Goal: Obtain resource: Download file/media

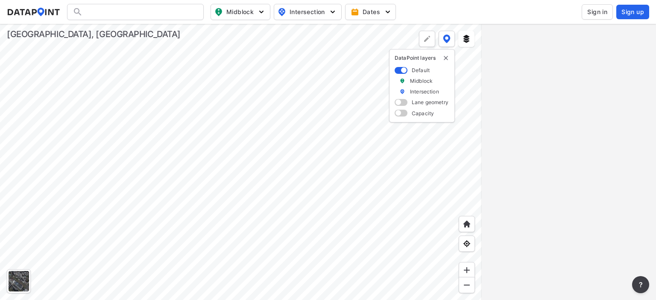
click at [594, 10] on span "Sign in" at bounding box center [597, 12] width 20 height 9
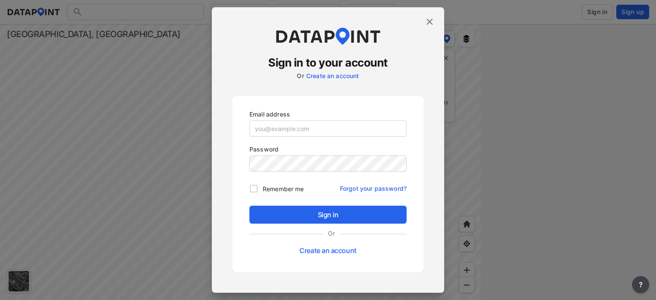
type input "[EMAIL_ADDRESS][DOMAIN_NAME]"
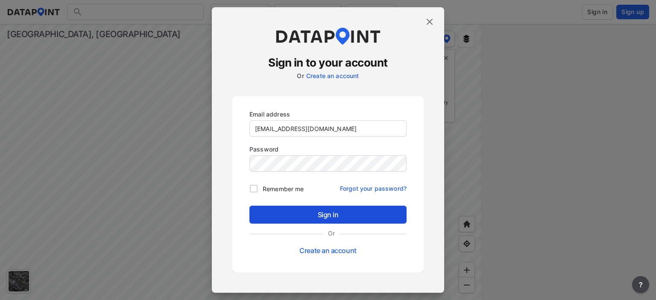
click at [328, 211] on span "Sign in" at bounding box center [328, 215] width 144 height 10
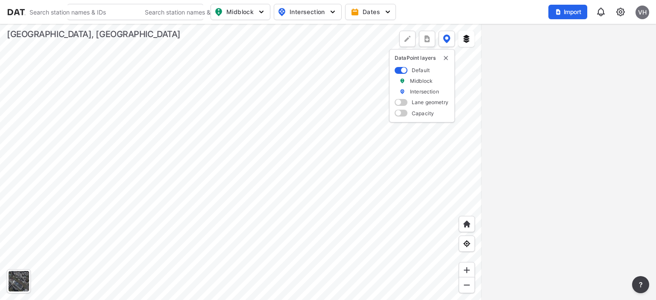
click at [182, 227] on div at bounding box center [241, 162] width 482 height 276
click at [355, 221] on div at bounding box center [241, 162] width 482 height 276
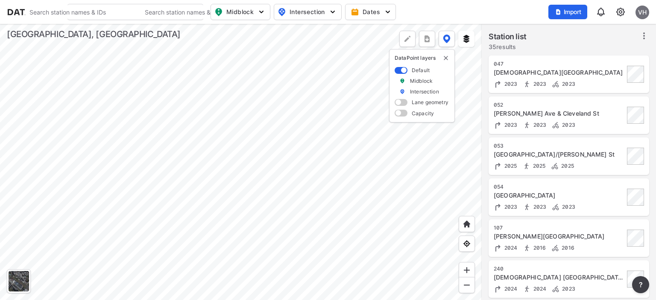
click at [253, 264] on div at bounding box center [241, 162] width 482 height 276
click at [346, 44] on div at bounding box center [241, 162] width 482 height 276
click at [176, 46] on div at bounding box center [241, 162] width 482 height 276
click at [103, 165] on div at bounding box center [241, 162] width 482 height 276
click at [260, 175] on div at bounding box center [241, 162] width 482 height 276
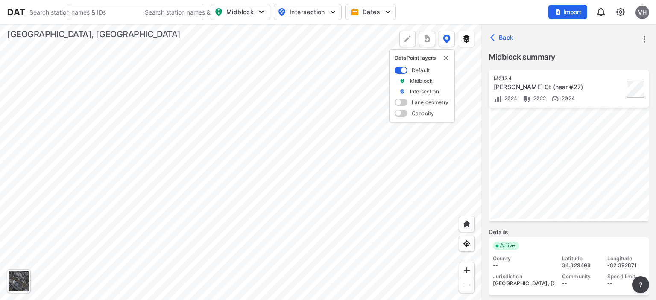
scroll to position [200, 0]
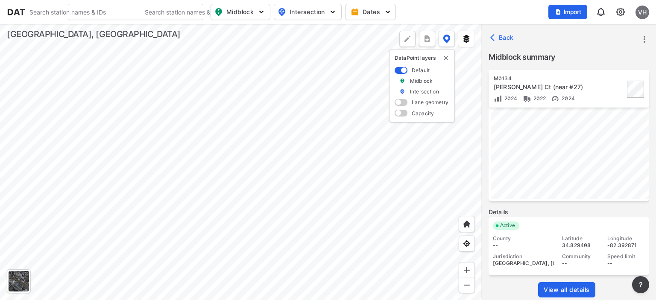
click at [574, 291] on span "View all details" at bounding box center [567, 290] width 46 height 9
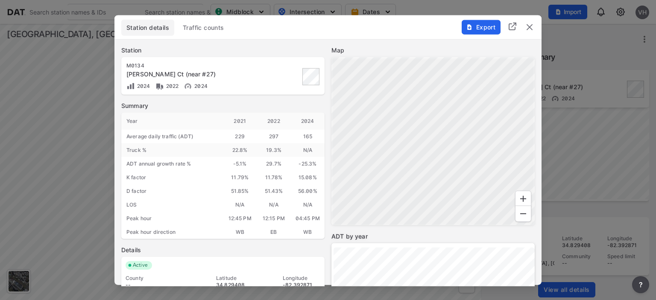
click at [211, 29] on span "Traffic counts" at bounding box center [203, 27] width 41 height 9
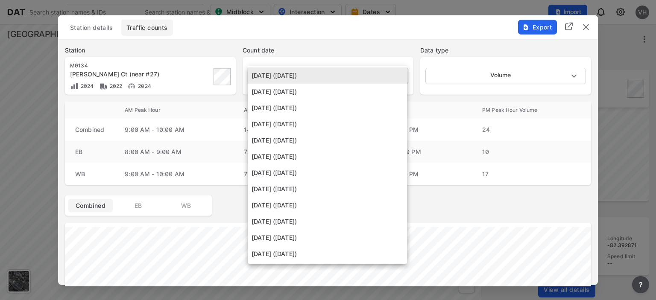
click at [301, 73] on body "Search Please enter a search term. Search Please enter a search term. Midblock …" at bounding box center [328, 150] width 656 height 300
click at [533, 27] on div at bounding box center [328, 150] width 656 height 300
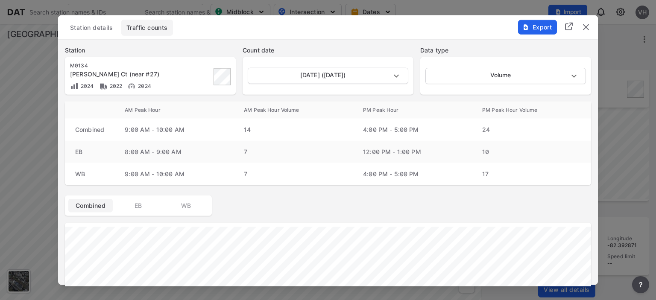
click at [541, 25] on span "Export" at bounding box center [537, 27] width 29 height 9
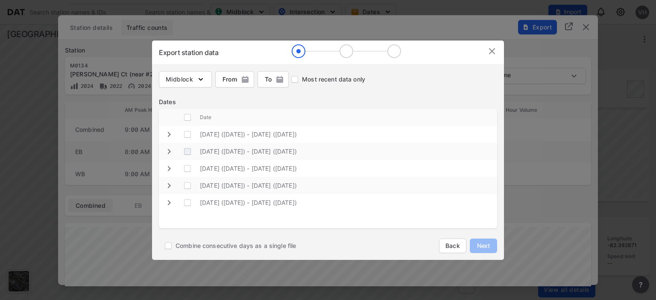
click at [187, 150] on \(Wednesday\) "decorative checkbox" at bounding box center [187, 152] width 16 height 16
checkbox \(Wednesday\) "true"
click at [189, 138] on \(Wednesday\) "decorative checkbox" at bounding box center [187, 134] width 16 height 16
checkbox \(Wednesday\) "true"
click at [481, 247] on span "Next" at bounding box center [483, 246] width 17 height 9
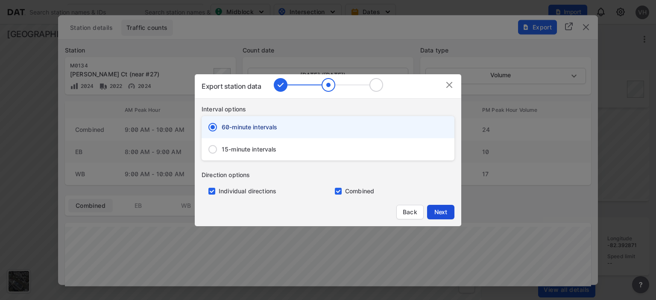
click at [440, 213] on span "Next" at bounding box center [440, 212] width 17 height 9
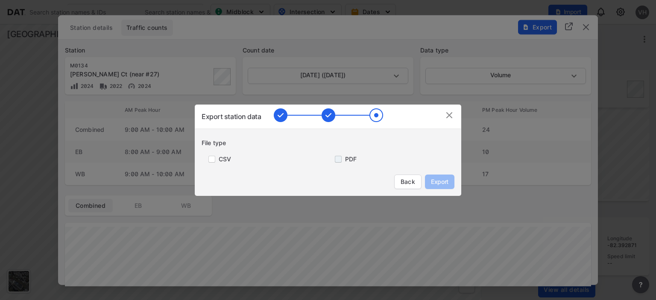
click at [341, 161] on input "primary checkbox" at bounding box center [336, 159] width 17 height 7
checkbox input "true"
click at [443, 183] on span "Export" at bounding box center [439, 182] width 19 height 9
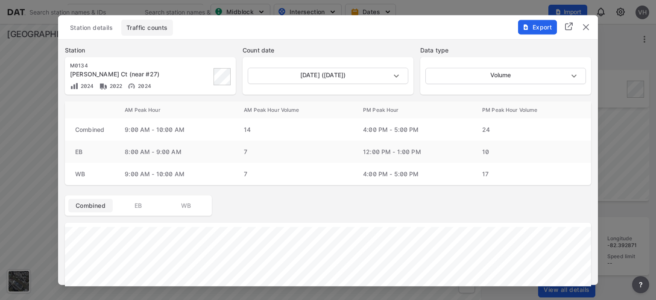
click at [533, 30] on span "Export" at bounding box center [537, 27] width 29 height 9
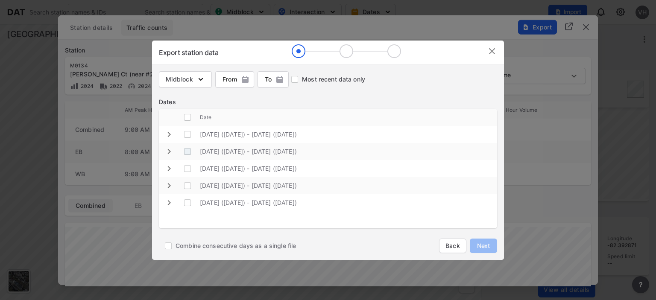
click at [185, 151] on \(Wednesday\) "decorative checkbox" at bounding box center [187, 152] width 16 height 16
checkbox \(Wednesday\) "true"
click at [189, 135] on \(Wednesday\) "decorative checkbox" at bounding box center [187, 134] width 16 height 16
checkbox \(Wednesday\) "true"
click at [169, 247] on input "Combine consecutive days as a single file" at bounding box center [168, 246] width 15 height 15
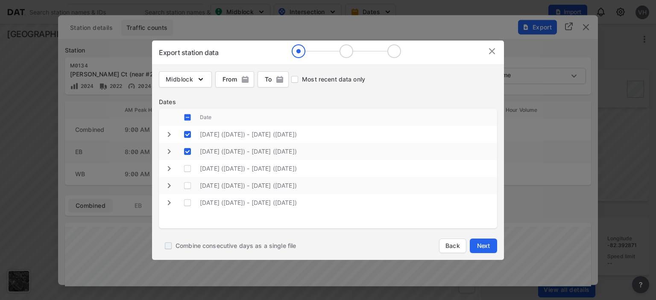
checkbox input "true"
click at [487, 243] on span "Next" at bounding box center [483, 246] width 17 height 9
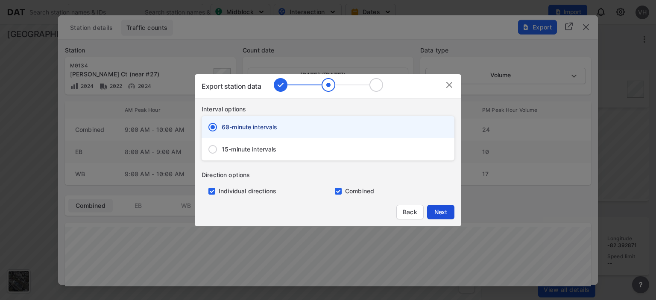
click at [444, 207] on button "Next" at bounding box center [440, 212] width 27 height 15
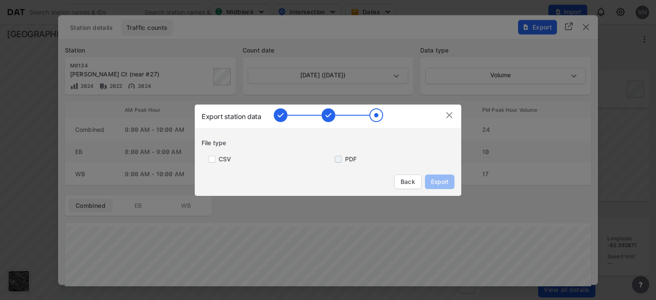
click at [343, 159] on input "primary checkbox" at bounding box center [336, 159] width 17 height 7
checkbox input "true"
click at [443, 179] on span "Export" at bounding box center [439, 182] width 19 height 9
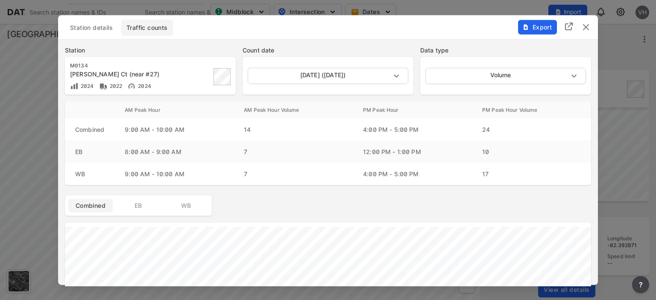
click at [587, 28] on img "delete" at bounding box center [586, 27] width 10 height 10
